Goal: Task Accomplishment & Management: Manage account settings

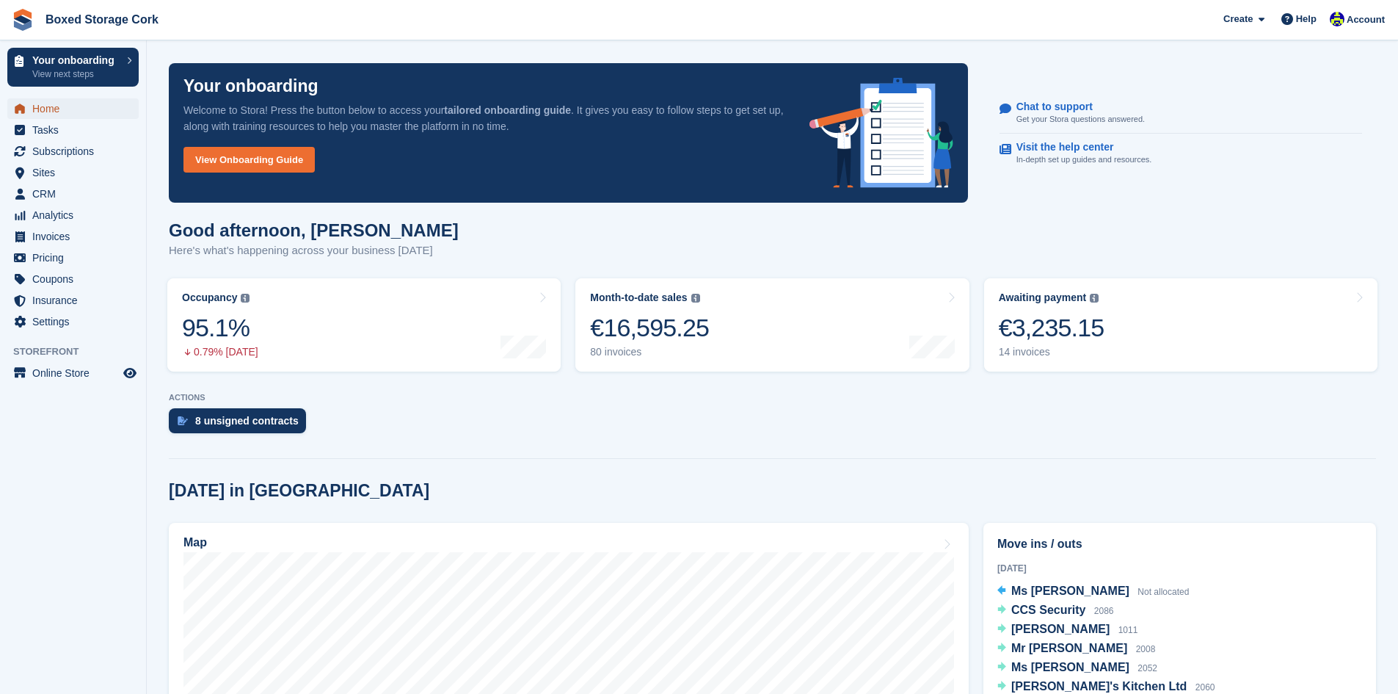
click at [38, 107] on span "Home" at bounding box center [76, 108] width 88 height 21
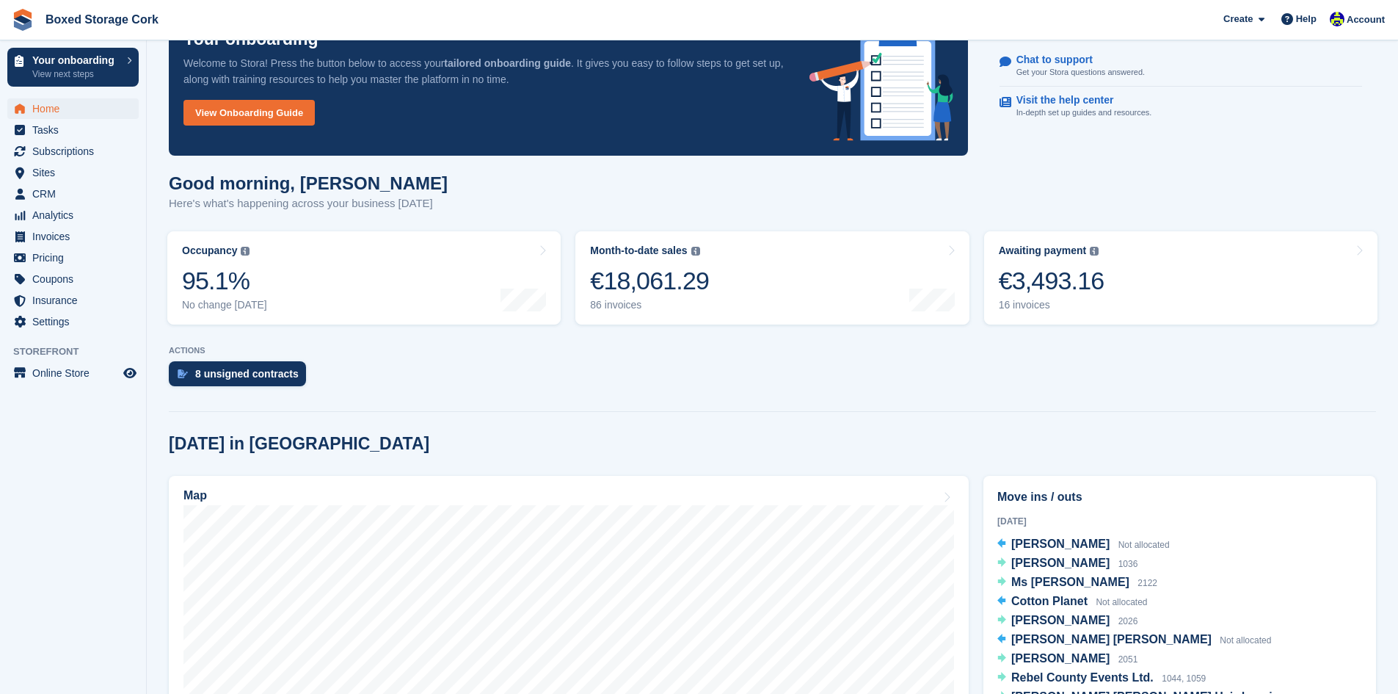
scroll to position [73, 0]
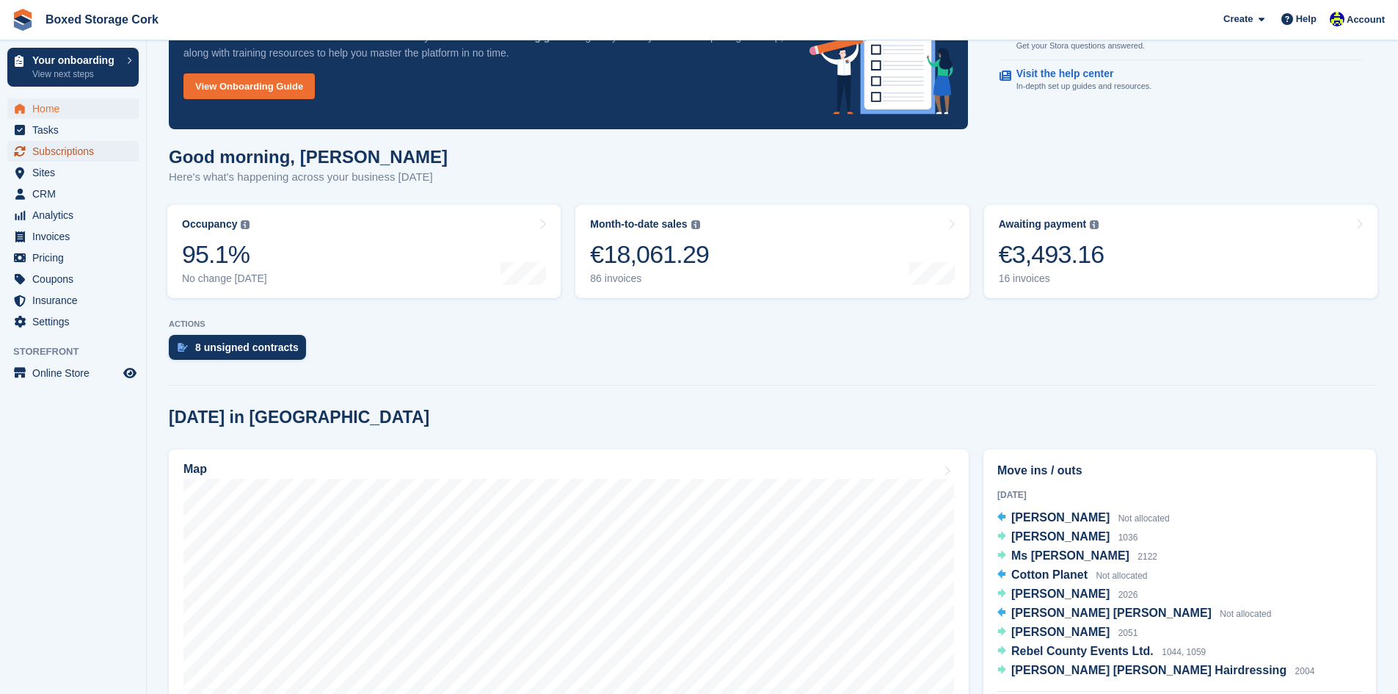
click at [51, 149] on span "Subscriptions" at bounding box center [76, 151] width 88 height 21
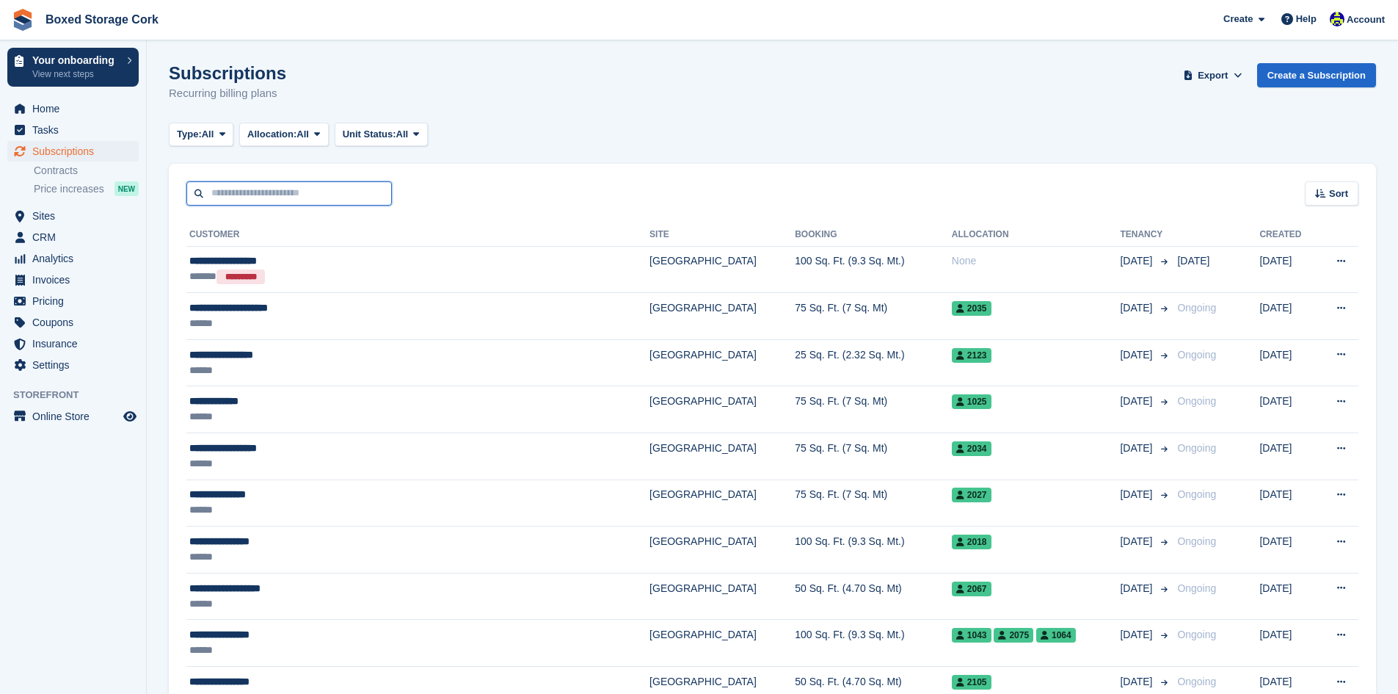
click at [303, 193] on input "text" at bounding box center [289, 193] width 206 height 24
type input "****"
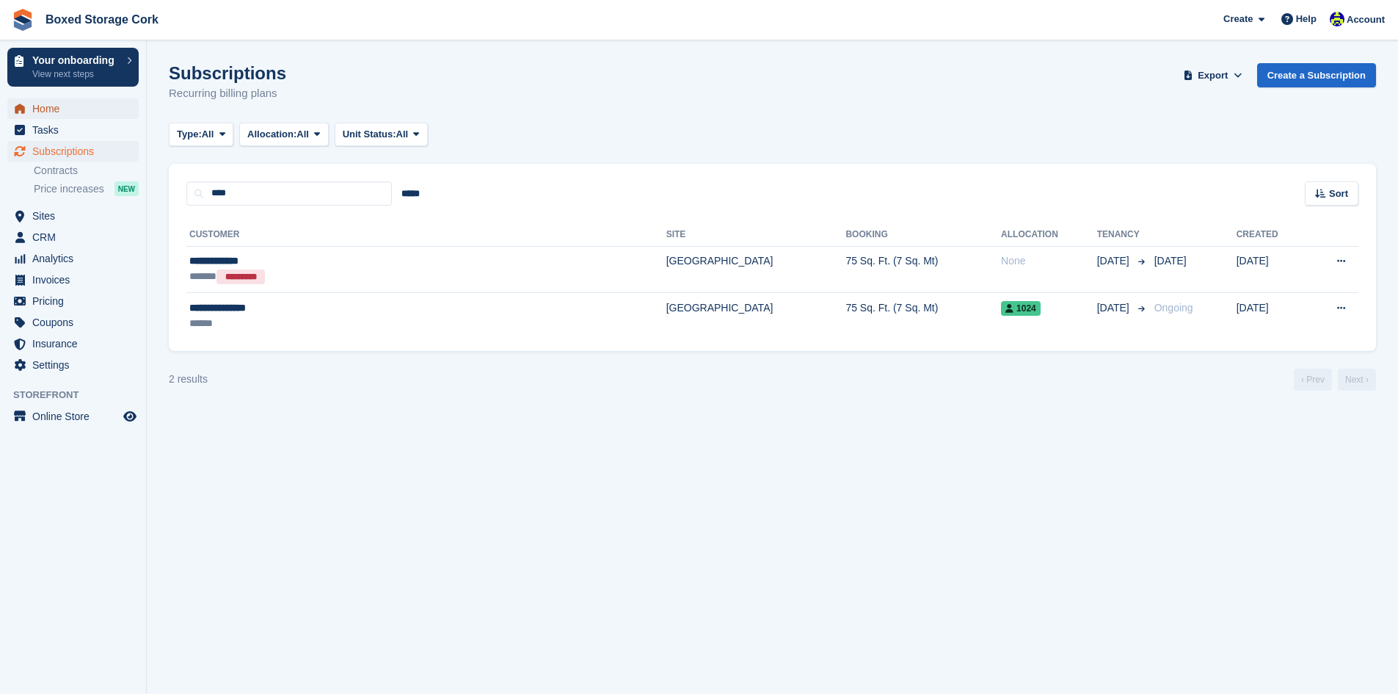
click at [51, 109] on span "Home" at bounding box center [76, 108] width 88 height 21
